Goal: Task Accomplishment & Management: Use online tool/utility

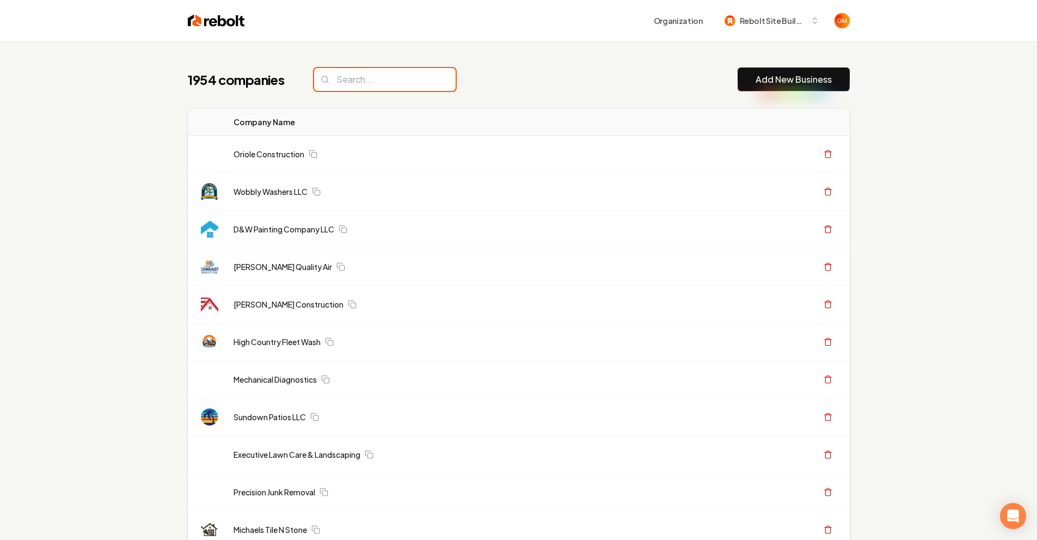
click at [355, 86] on input "search" at bounding box center [385, 79] width 142 height 23
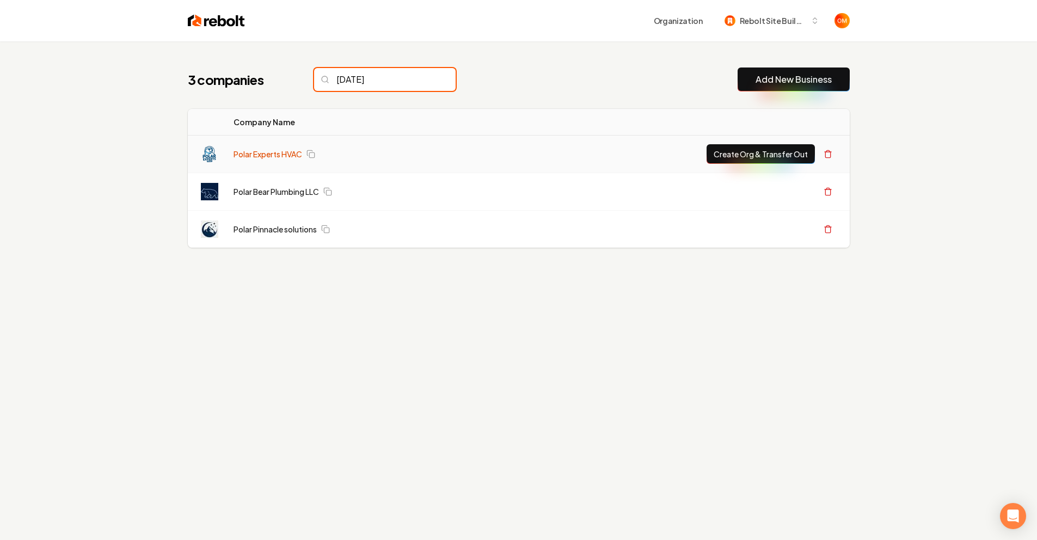
type input "[DATE]"
click at [273, 150] on link "Polar Experts HVAC" at bounding box center [268, 154] width 69 height 11
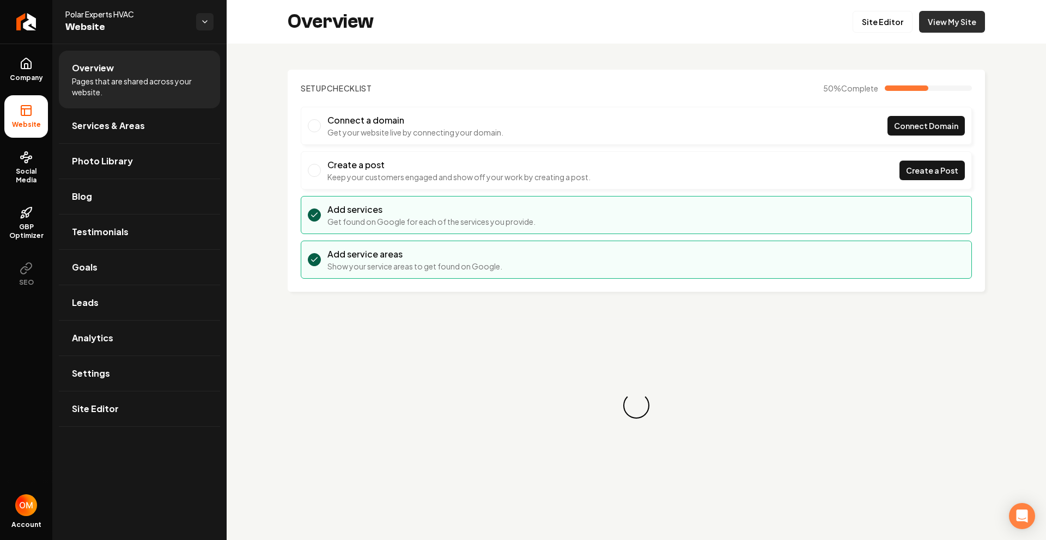
click at [938, 27] on link "View My Site" at bounding box center [952, 22] width 66 height 22
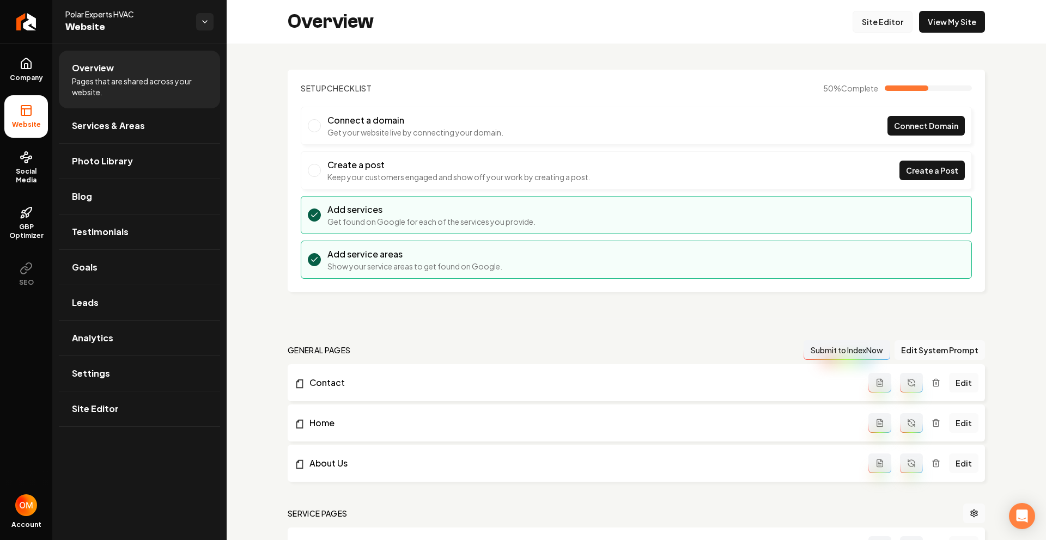
click at [887, 22] on link "Site Editor" at bounding box center [882, 22] width 60 height 22
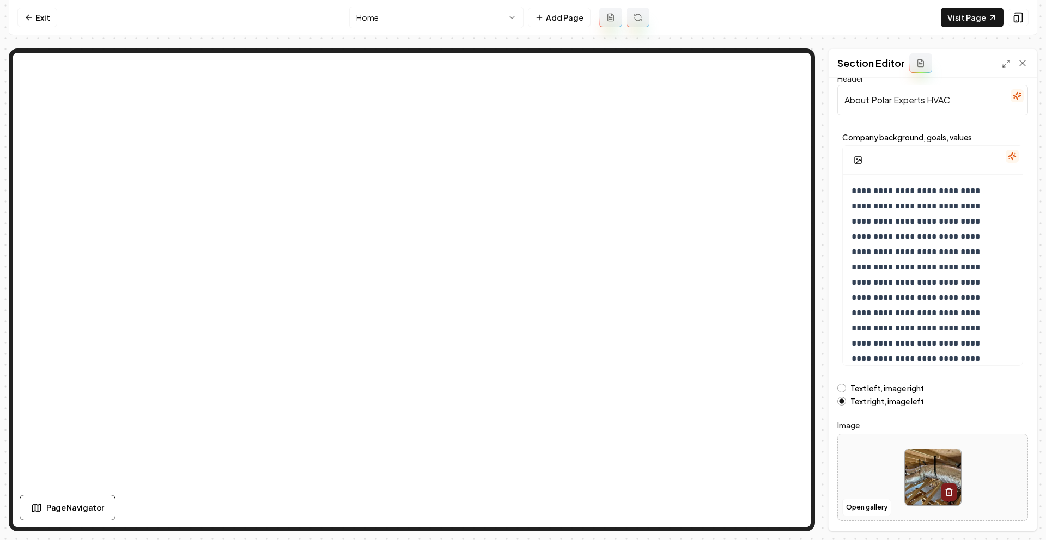
scroll to position [48, 0]
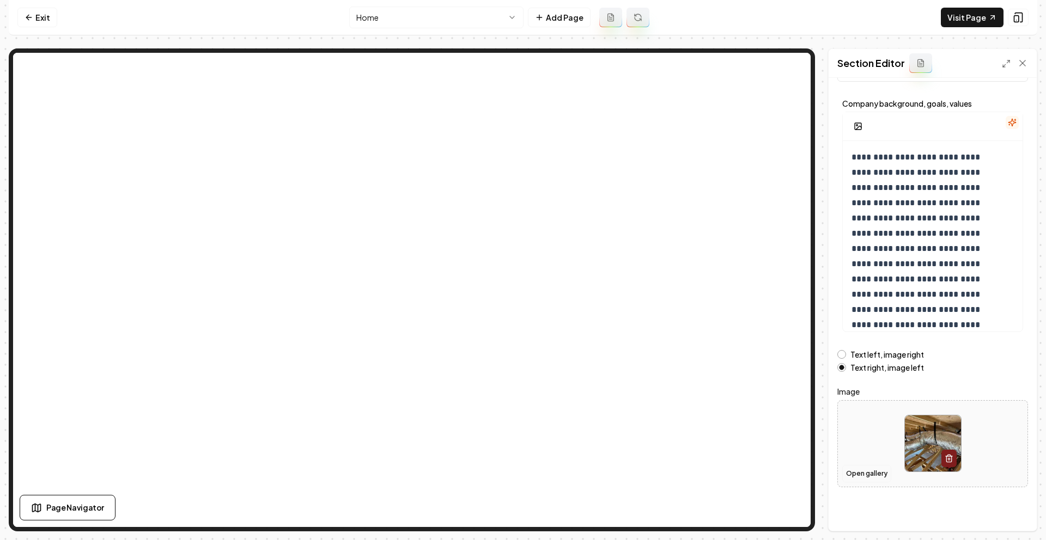
click at [866, 477] on button "Open gallery" at bounding box center [866, 473] width 49 height 17
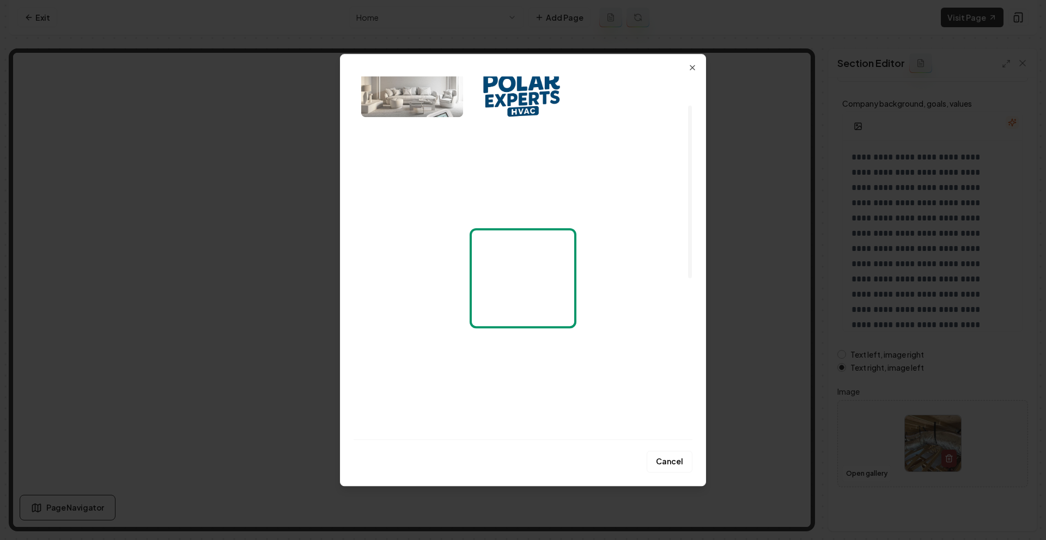
scroll to position [399, 0]
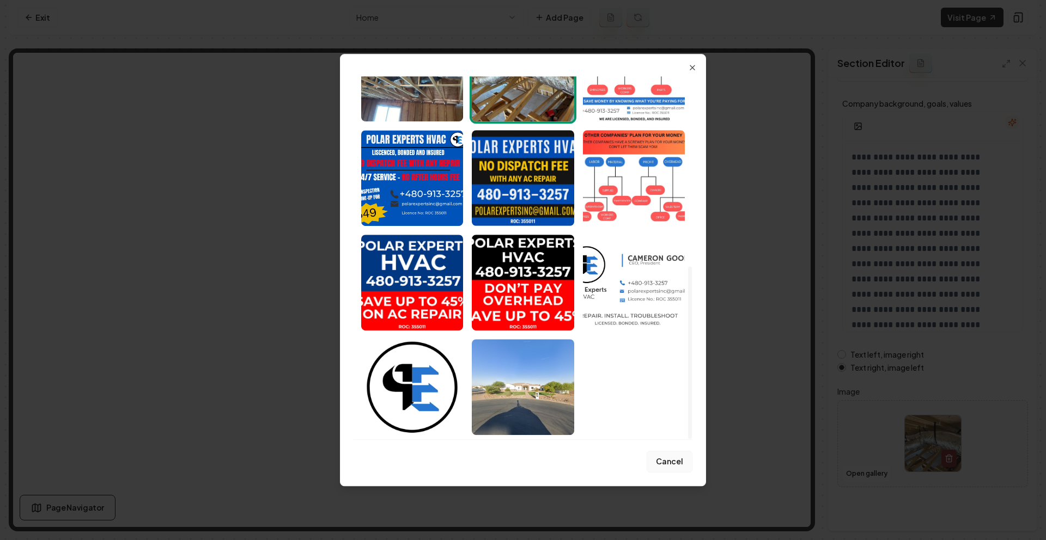
click at [678, 460] on button "Cancel" at bounding box center [669, 462] width 46 height 22
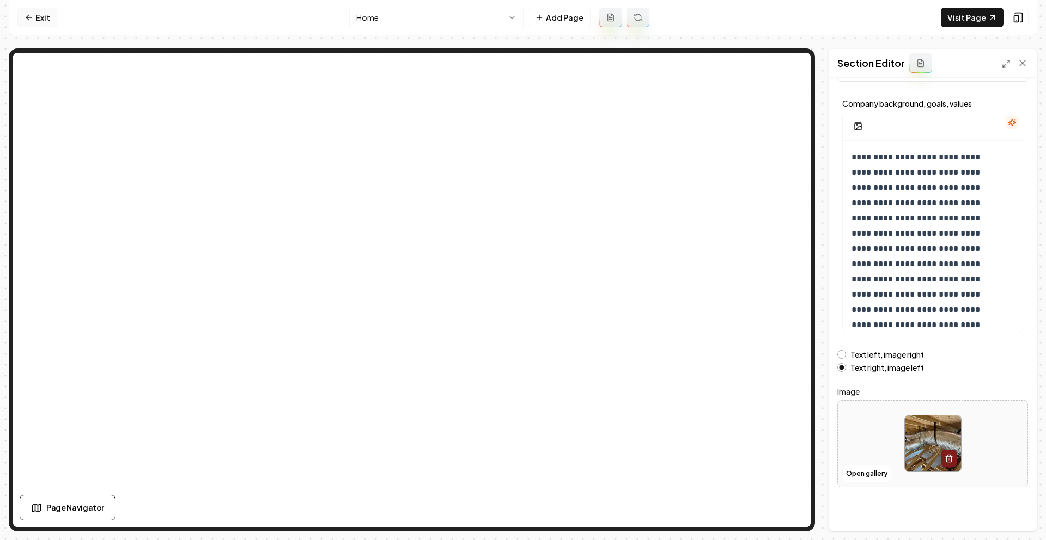
click at [48, 15] on link "Exit" at bounding box center [37, 18] width 40 height 20
